Goal: Browse casually: Explore the website without a specific task or goal

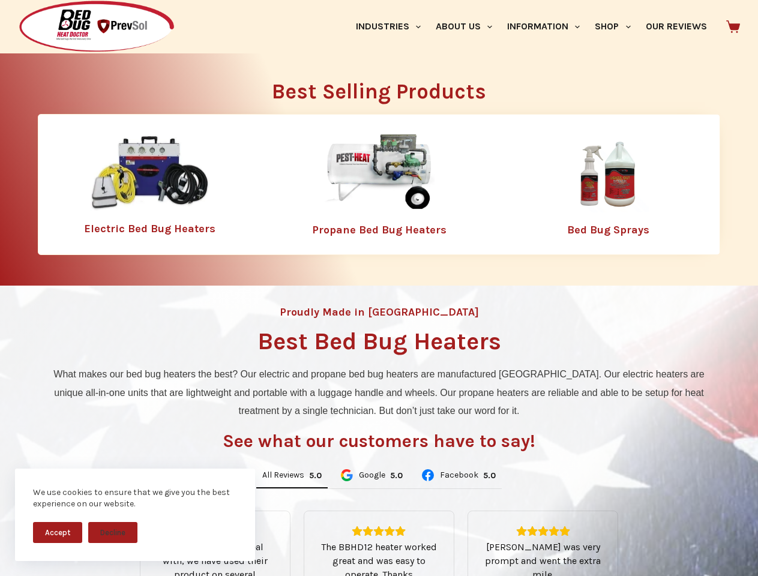
click at [379, 288] on div "Proudly Made in [GEOGRAPHIC_DATA] Best Bed Bug Heaters What makes our bed bug h…" at bounding box center [379, 504] width 758 height 437
click at [58, 532] on button "Accept" at bounding box center [57, 532] width 49 height 21
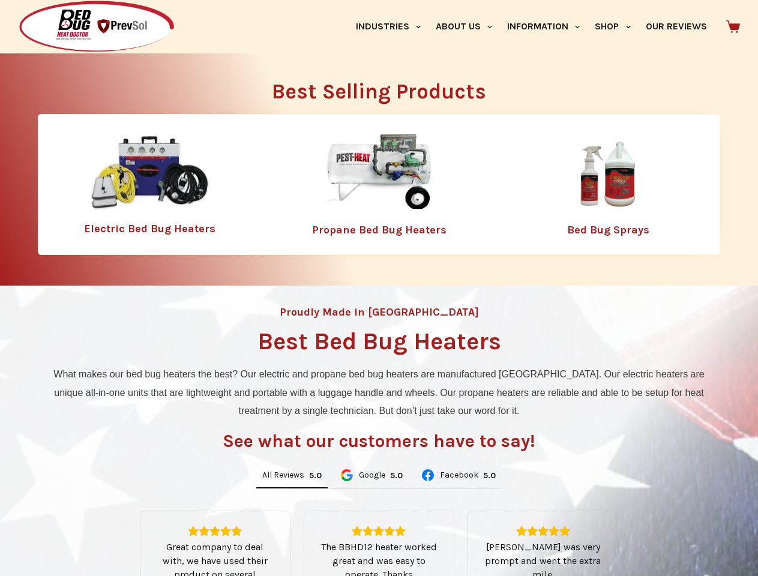
click at [113, 532] on button "Decline" at bounding box center [112, 541] width 49 height 21
click at [392, 26] on link "Industries" at bounding box center [388, 26] width 80 height 53
click at [469, 26] on link "About Us" at bounding box center [463, 26] width 71 height 53
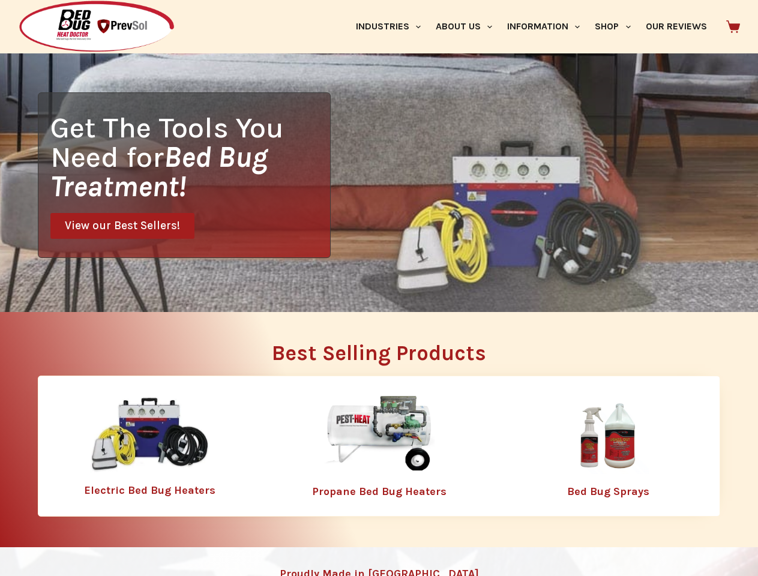
click at [549, 26] on link "Information" at bounding box center [544, 26] width 88 height 53
click at [618, 26] on link "Shop" at bounding box center [613, 26] width 50 height 53
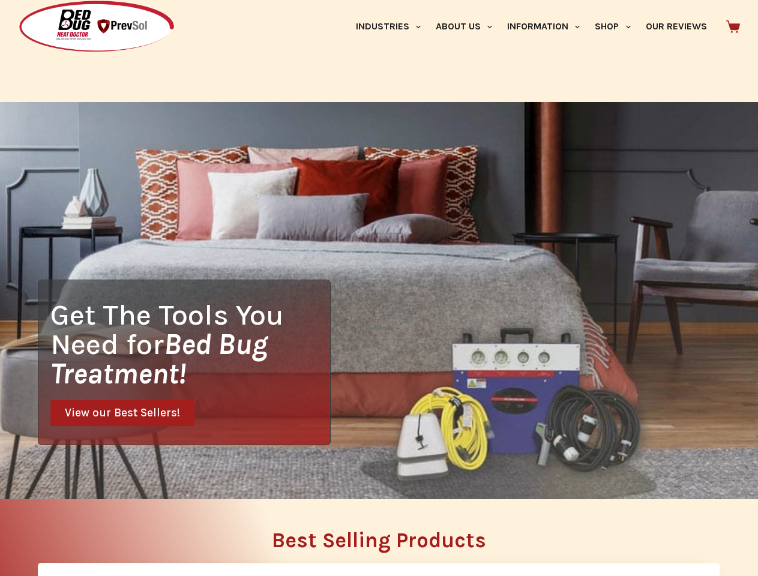
click at [292, 476] on div "Get The Tools You Need for Bed Bug Treatment! View our Best Sellers!" at bounding box center [379, 300] width 758 height 397
click at [371, 476] on div "Get The Tools You Need for Bed Bug Treatment! View our Best Sellers!" at bounding box center [379, 300] width 758 height 397
